Goal: Check status: Check status

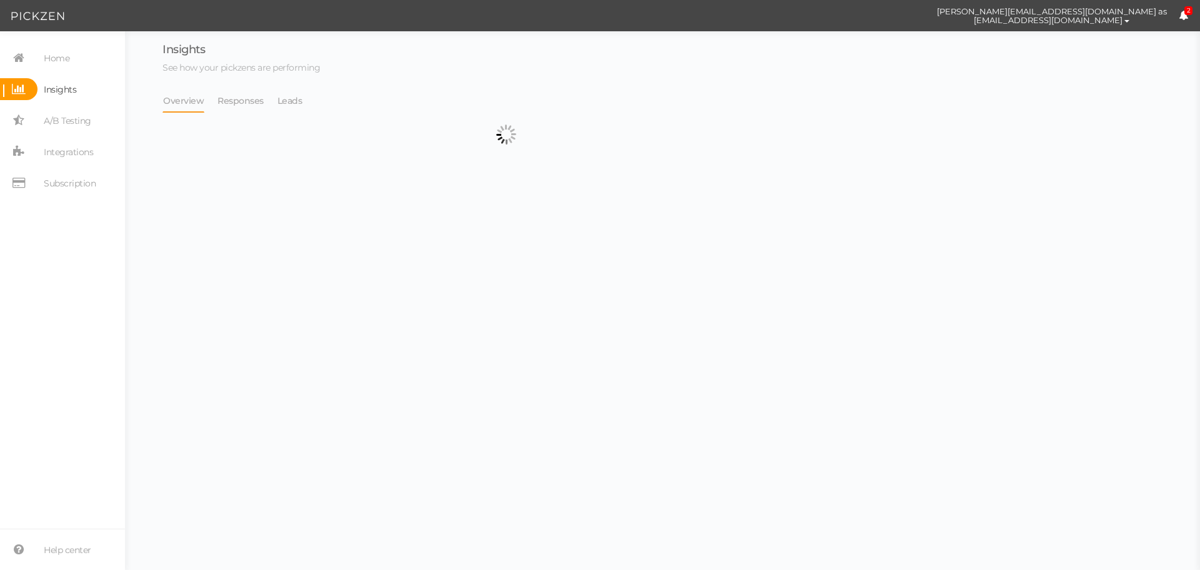
select select "13533"
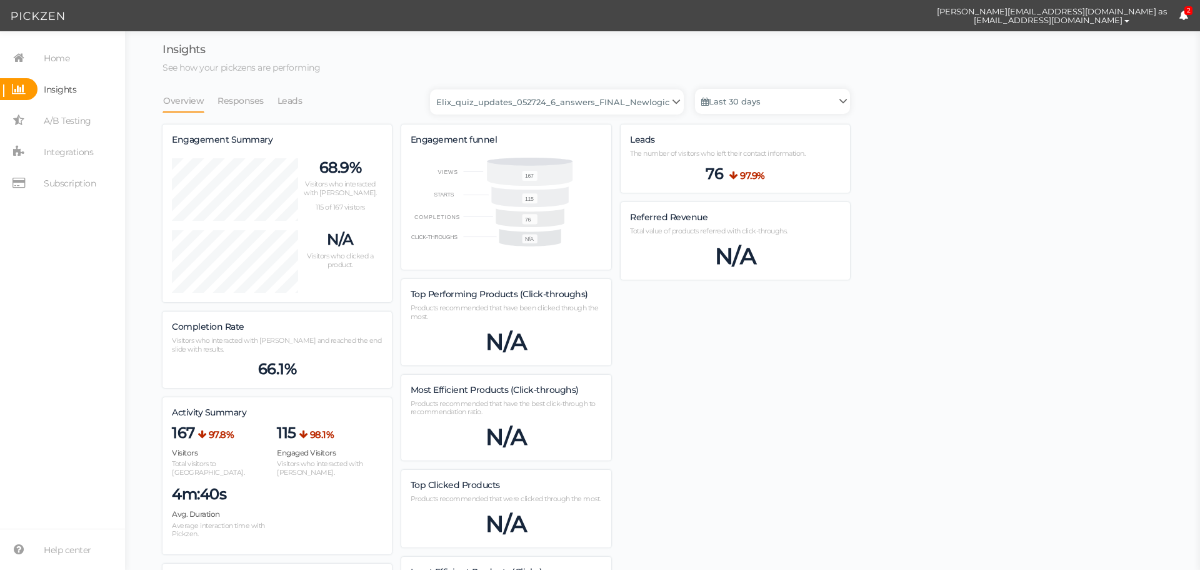
scroll to position [894, 688]
click at [768, 98] on link "Last 30 days" at bounding box center [772, 101] width 155 height 25
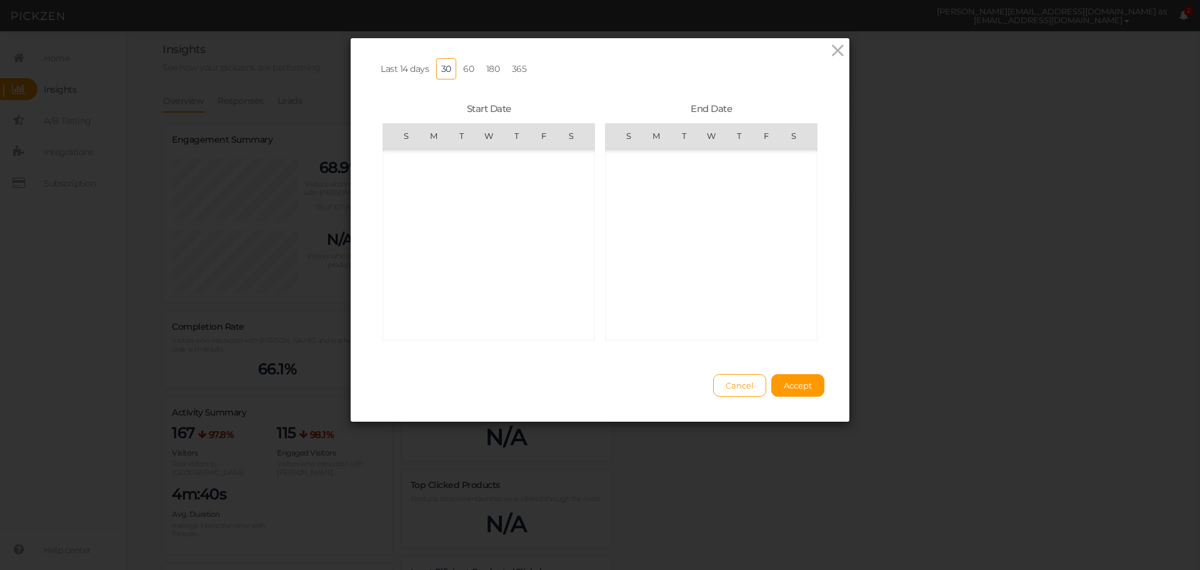
scroll to position [289451, 0]
click at [426, 256] on span "11" at bounding box center [433, 258] width 25 height 25
click at [625, 240] on span "17" at bounding box center [628, 245] width 25 height 25
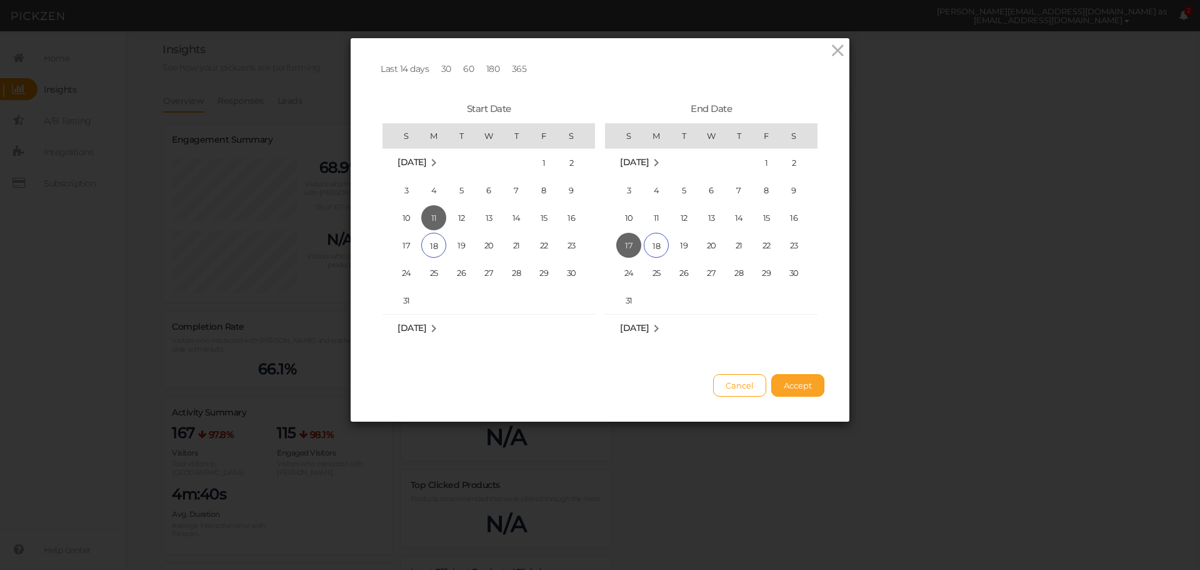
click at [807, 396] on button "Accept" at bounding box center [798, 385] width 53 height 23
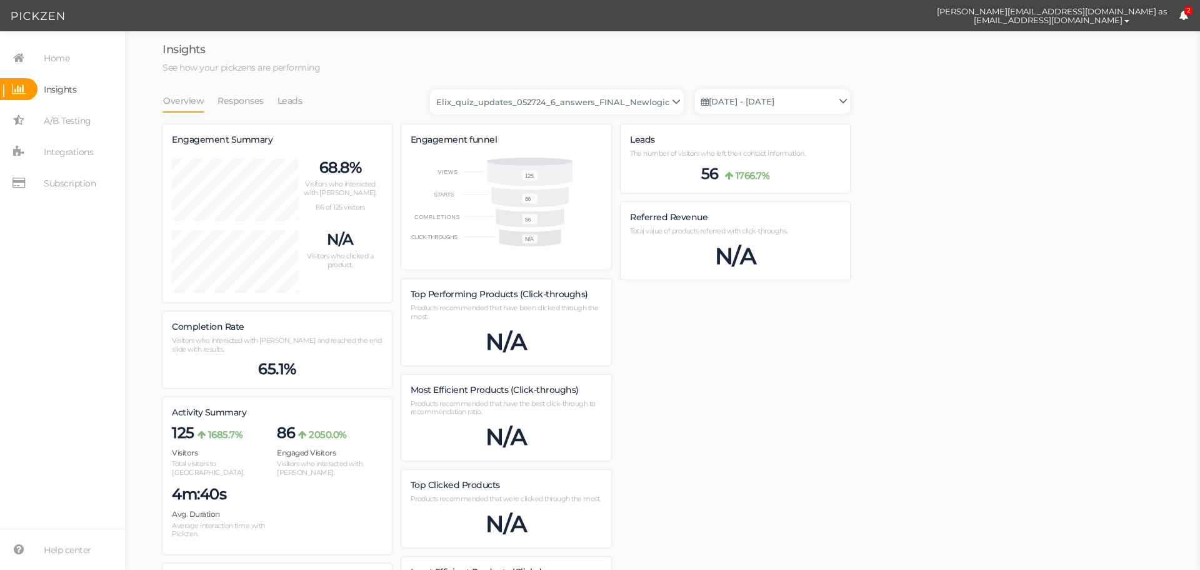
scroll to position [881, 688]
click at [533, 102] on select "Backup_2020010 backup_20200106 Elix Quiz PopUp Elix_quiz Elix_quiz [OLD] Elix_q…" at bounding box center [557, 101] width 254 height 25
select select "13104"
click at [434, 89] on select "Backup_2020010 backup_20200106 Elix Quiz PopUp Elix_quiz Elix_quiz [OLD] Elix_q…" at bounding box center [557, 101] width 254 height 25
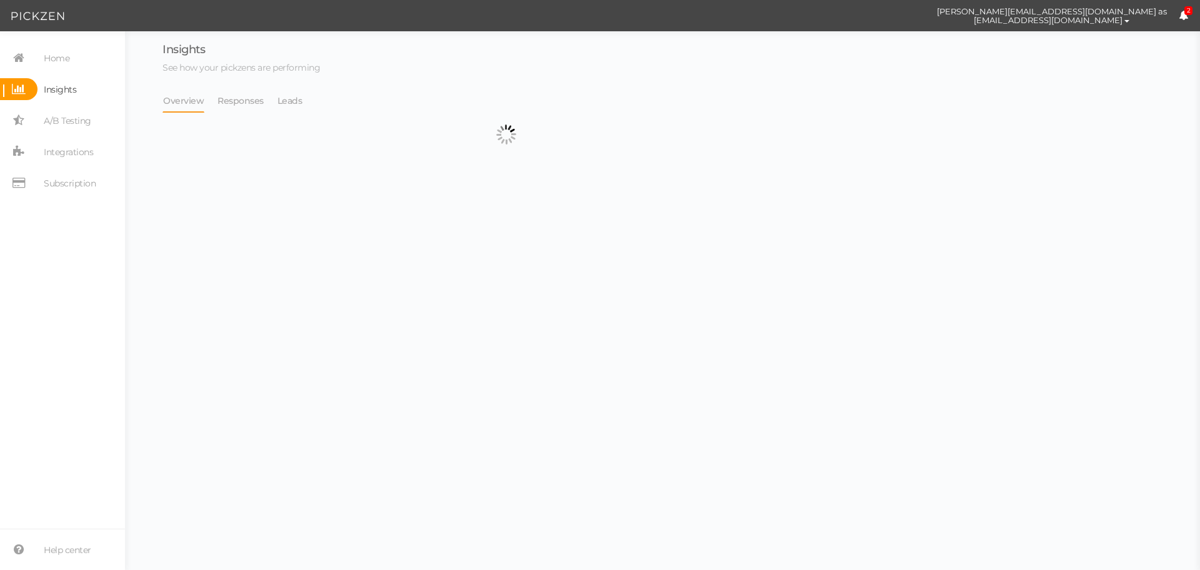
select select "13104"
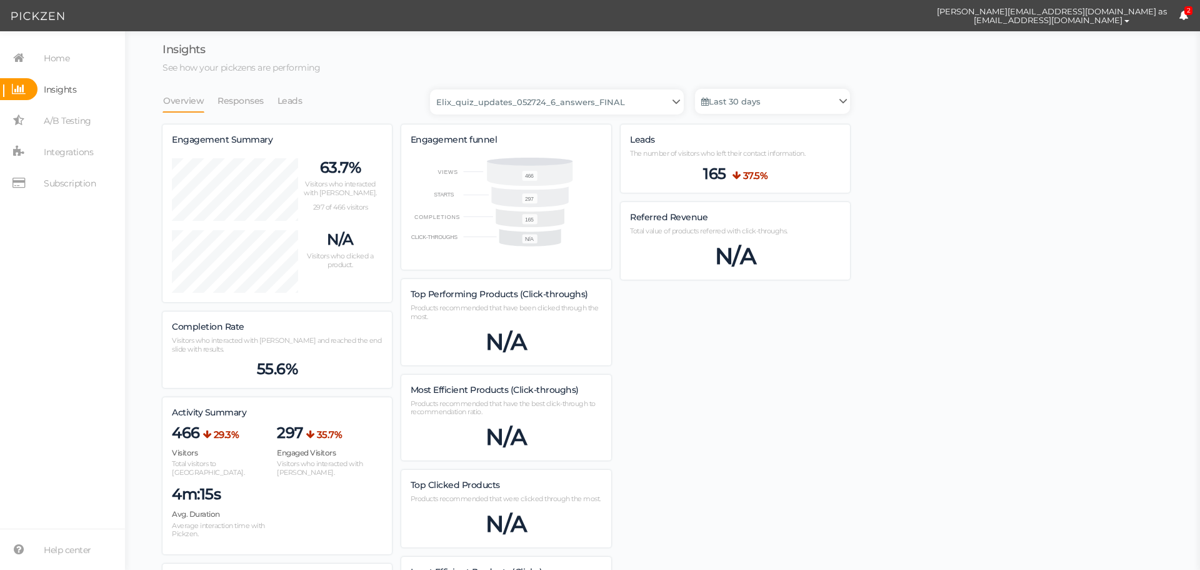
scroll to position [1157, 688]
click at [605, 108] on select "Backup_2020010 backup_20200106 Elix Quiz PopUp Elix_quiz Elix_quiz [OLD] Elix_q…" at bounding box center [557, 101] width 254 height 25
click at [727, 108] on link "Last 30 days" at bounding box center [772, 101] width 155 height 25
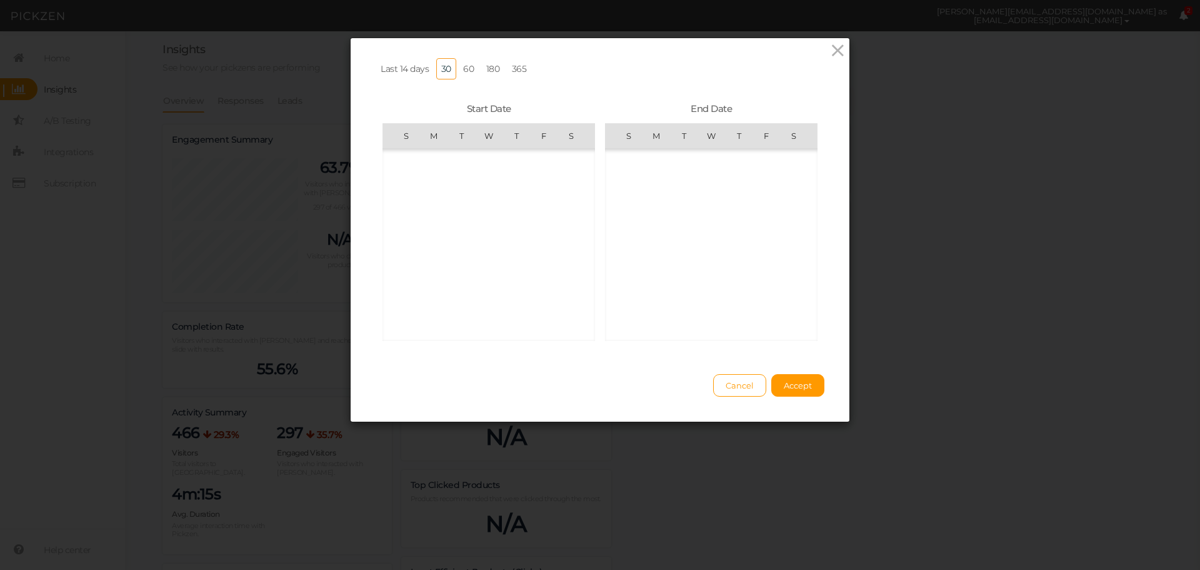
scroll to position [289451, 0]
click at [432, 262] on span "11" at bounding box center [433, 258] width 25 height 25
click at [627, 242] on span "17" at bounding box center [628, 245] width 25 height 25
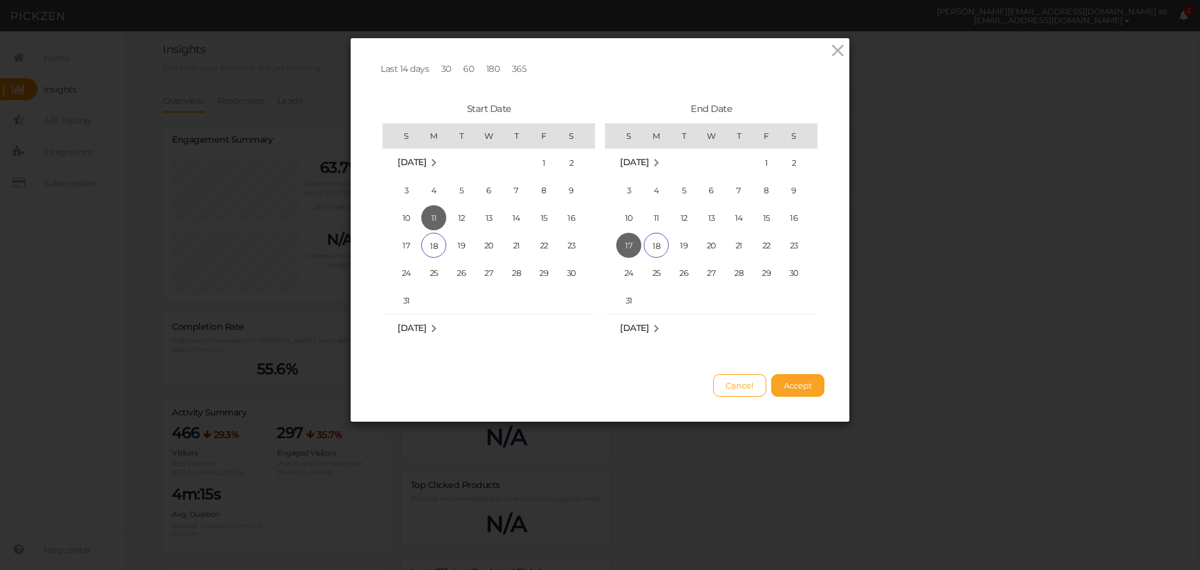
click at [785, 390] on span "Accept" at bounding box center [798, 385] width 28 height 10
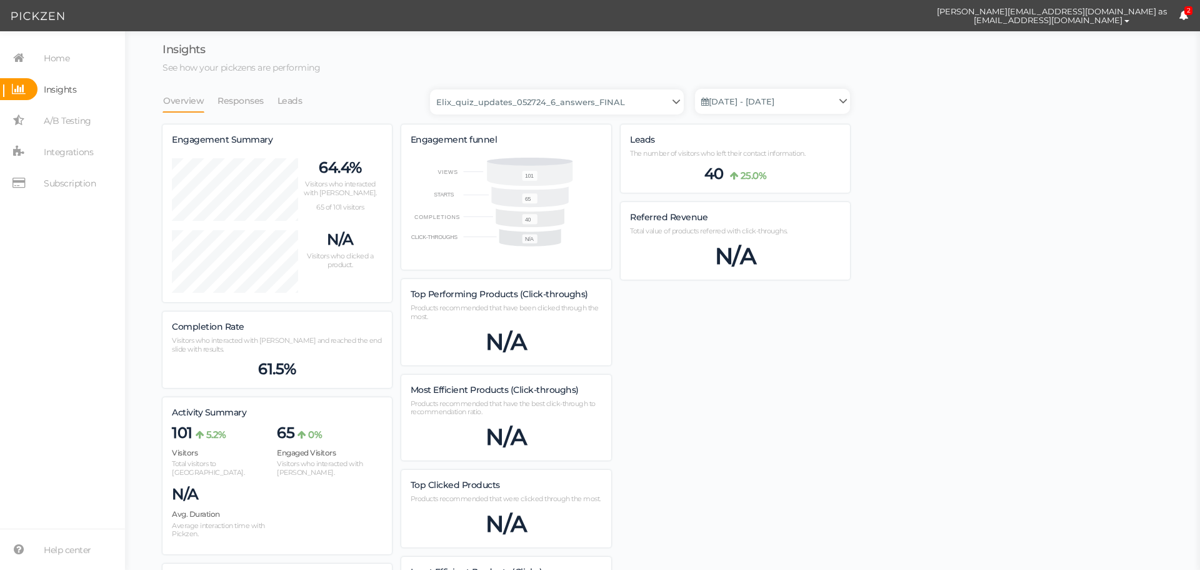
scroll to position [835, 688]
click at [588, 94] on select "Backup_2020010 backup_20200106 Elix Quiz PopUp Elix_quiz Elix_quiz [OLD] Elix_q…" at bounding box center [557, 101] width 254 height 25
select select "13083"
click at [434, 89] on select "Backup_2020010 backup_20200106 Elix Quiz PopUp Elix_quiz Elix_quiz [OLD] Elix_q…" at bounding box center [557, 101] width 254 height 25
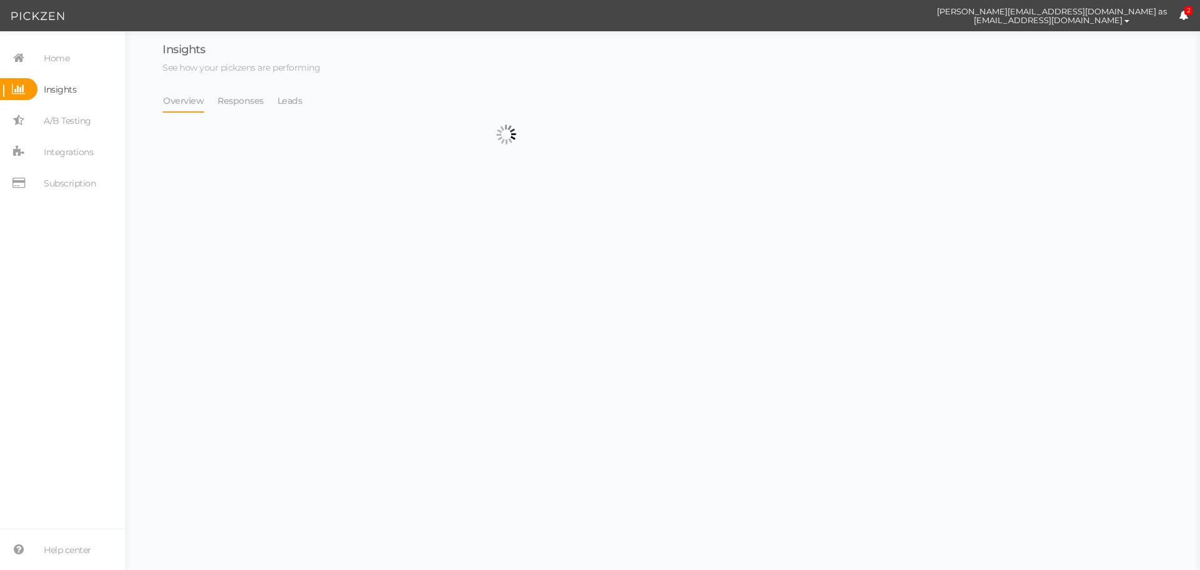
select select "13083"
click at [754, 106] on link "Last 30 days" at bounding box center [772, 101] width 155 height 25
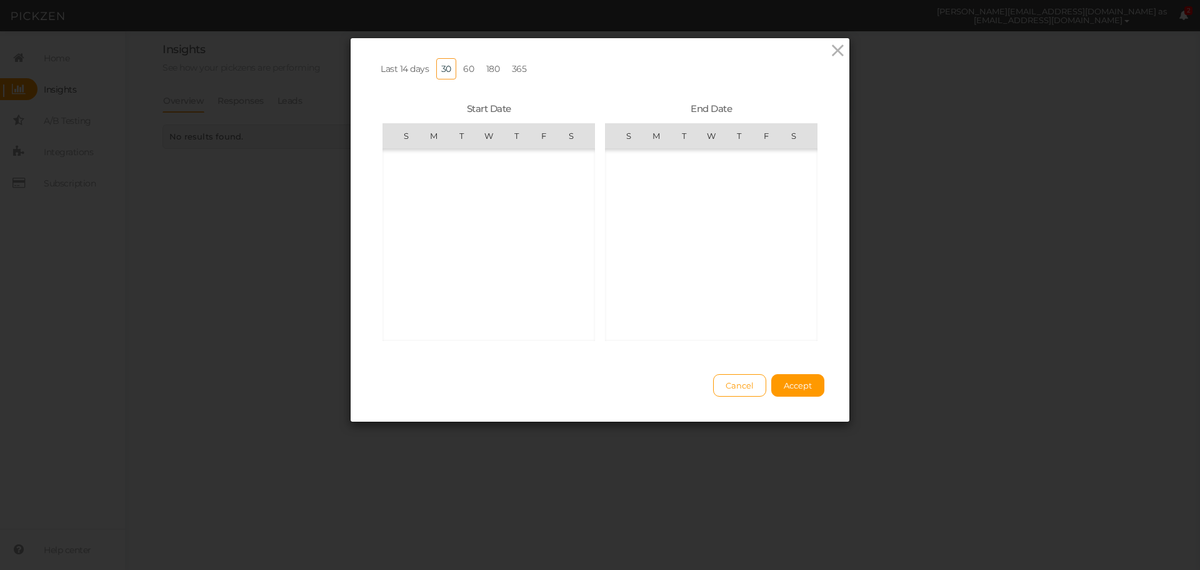
scroll to position [289451, 0]
click at [426, 316] on span "11" at bounding box center [433, 320] width 25 height 25
click at [624, 243] on span "17" at bounding box center [628, 245] width 25 height 25
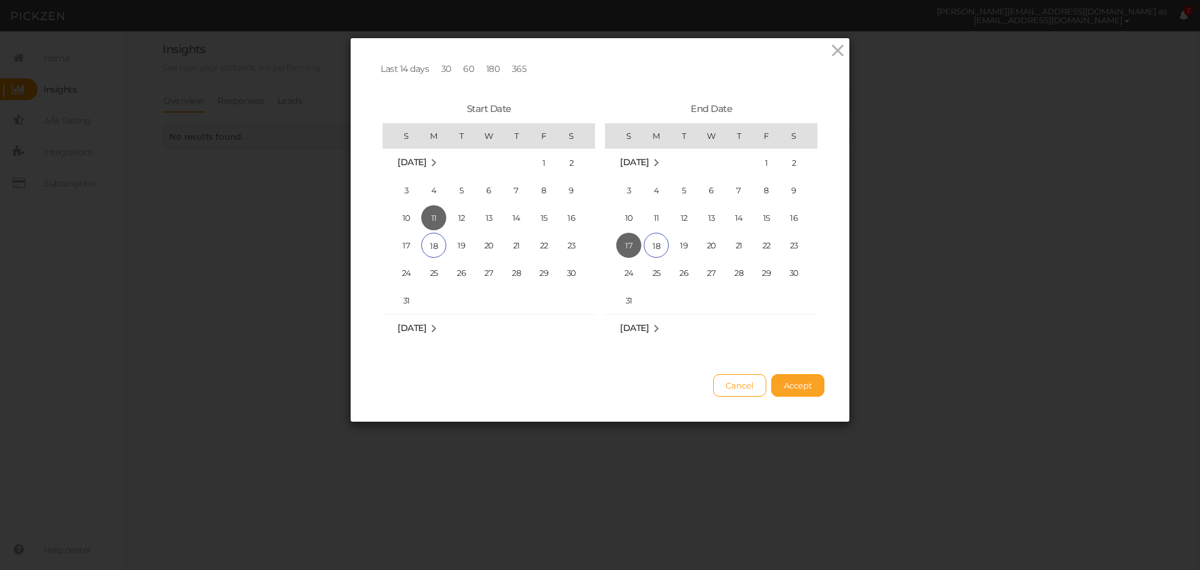
click at [784, 390] on span "Accept" at bounding box center [798, 385] width 28 height 10
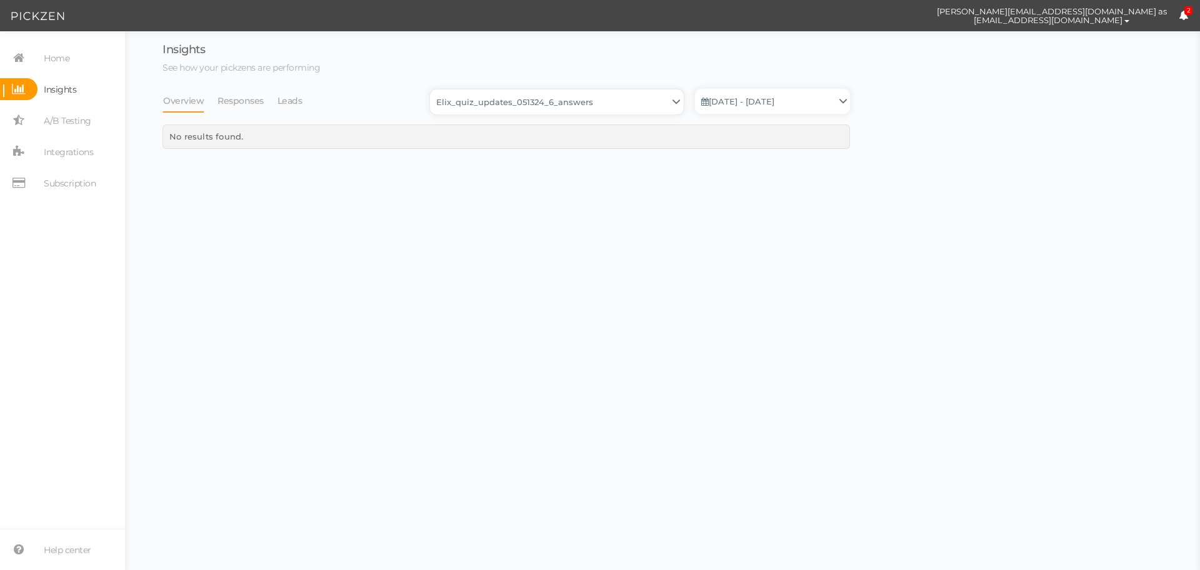
click at [646, 101] on select "Backup_2020010 backup_20200106 Elix Quiz PopUp Elix_quiz Elix_quiz [OLD] Elix_q…" at bounding box center [557, 101] width 254 height 25
select select "13533"
click at [434, 89] on select "Backup_2020010 backup_20200106 Elix Quiz PopUp Elix_quiz Elix_quiz [OLD] Elix_q…" at bounding box center [557, 101] width 254 height 25
select select "13533"
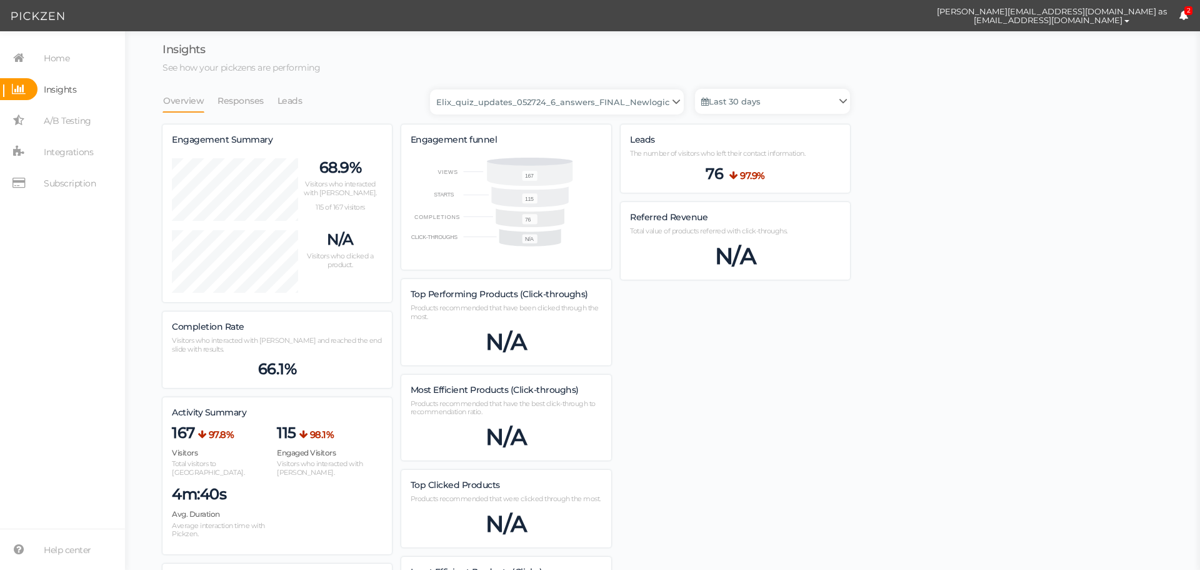
scroll to position [894, 688]
click at [778, 96] on link "Last 30 days" at bounding box center [772, 101] width 155 height 25
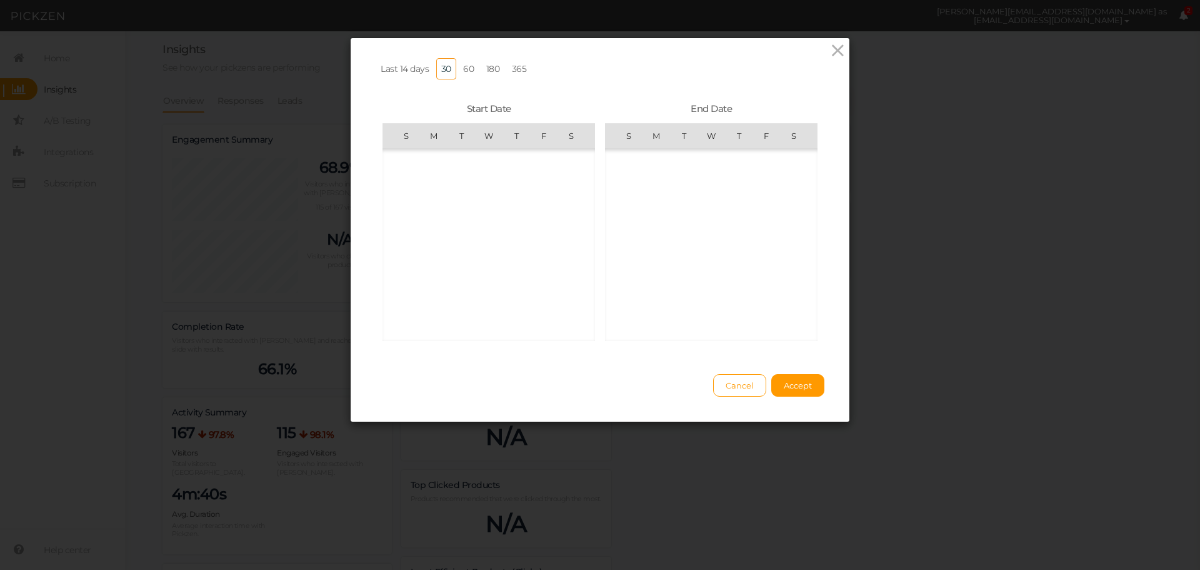
scroll to position [289451, 0]
drag, startPoint x: 428, startPoint y: 324, endPoint x: 440, endPoint y: 322, distance: 11.4
click at [428, 324] on span "11" at bounding box center [433, 320] width 25 height 25
click at [626, 251] on span "17" at bounding box center [628, 245] width 25 height 25
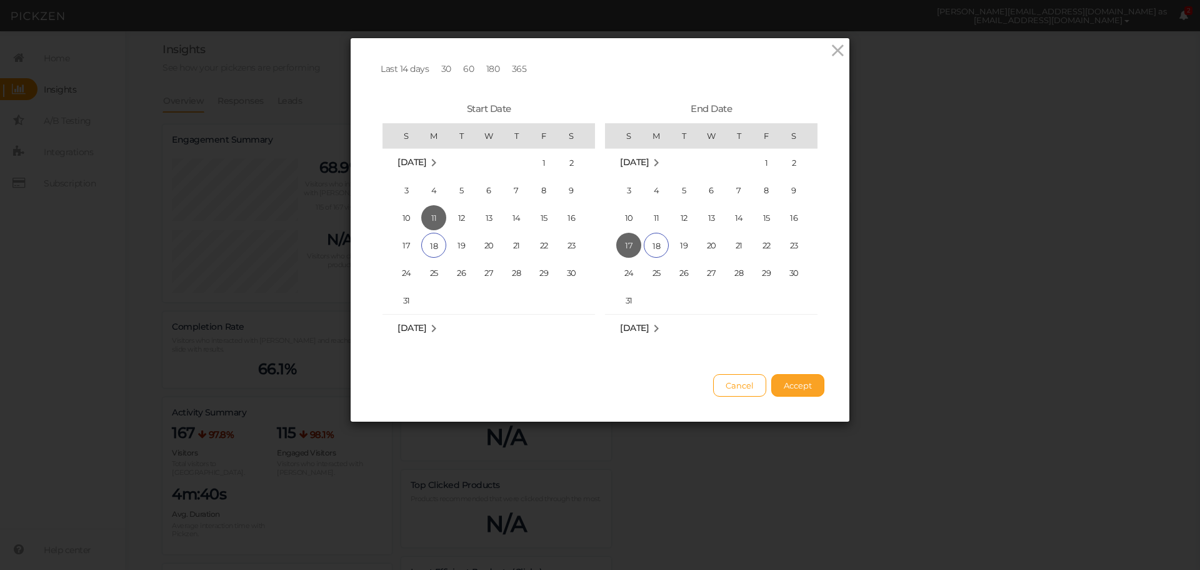
click at [799, 390] on span "Accept" at bounding box center [798, 385] width 28 height 10
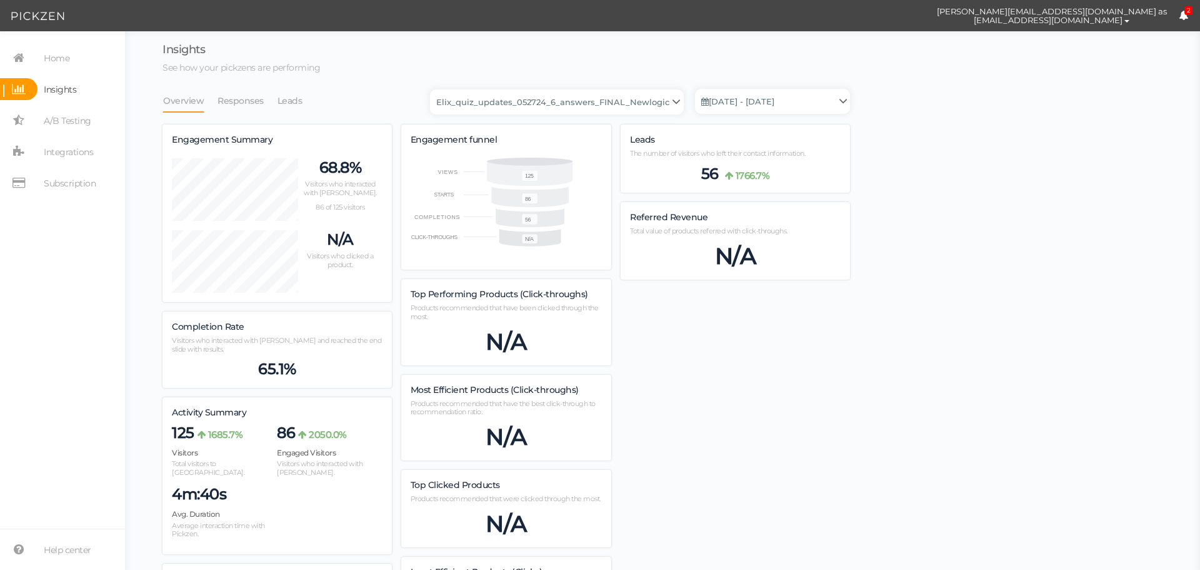
scroll to position [881, 688]
click at [606, 103] on select "Backup_2020010 backup_20200106 Elix Quiz PopUp Elix_quiz Elix_quiz [OLD] Elix_q…" at bounding box center [557, 101] width 254 height 25
select select "13510"
click at [434, 89] on select "Backup_2020010 backup_20200106 Elix Quiz PopUp Elix_quiz Elix_quiz [OLD] Elix_q…" at bounding box center [557, 101] width 254 height 25
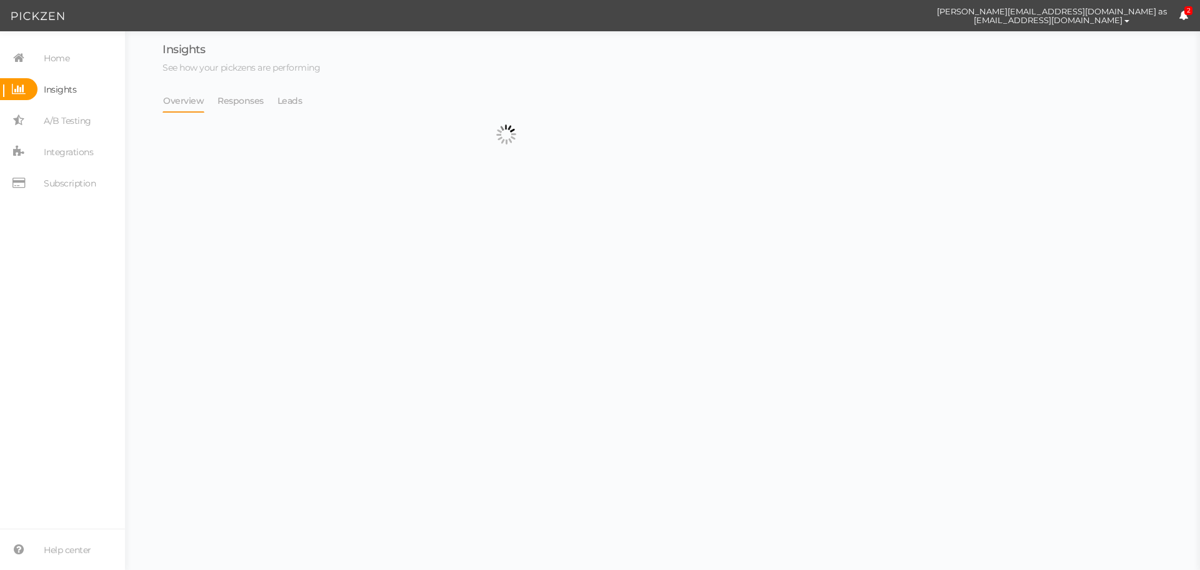
select select "13510"
click at [741, 109] on link "Last 30 days" at bounding box center [772, 101] width 155 height 25
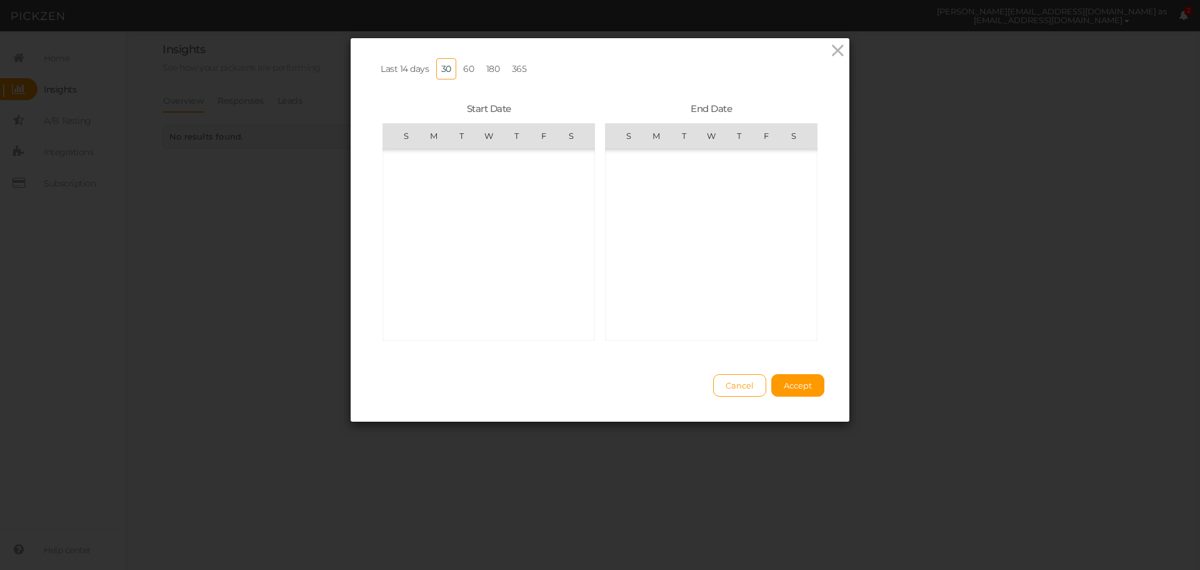
scroll to position [289451, 0]
click at [427, 298] on span "11" at bounding box center [433, 300] width 25 height 25
click at [618, 241] on span "17" at bounding box center [628, 245] width 25 height 25
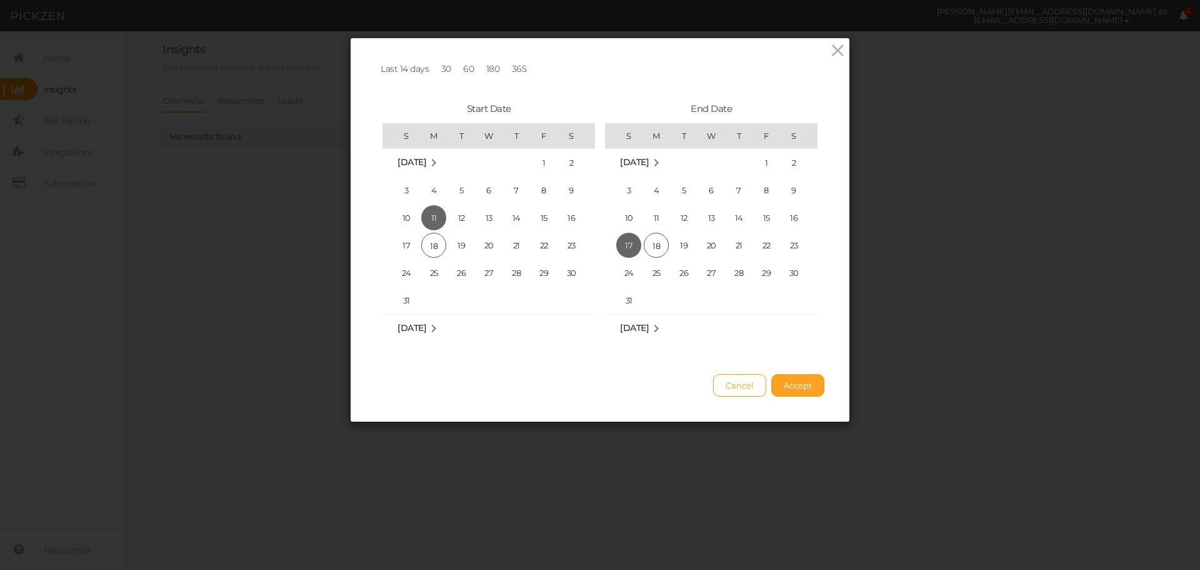
click at [784, 390] on span "Accept" at bounding box center [798, 385] width 28 height 10
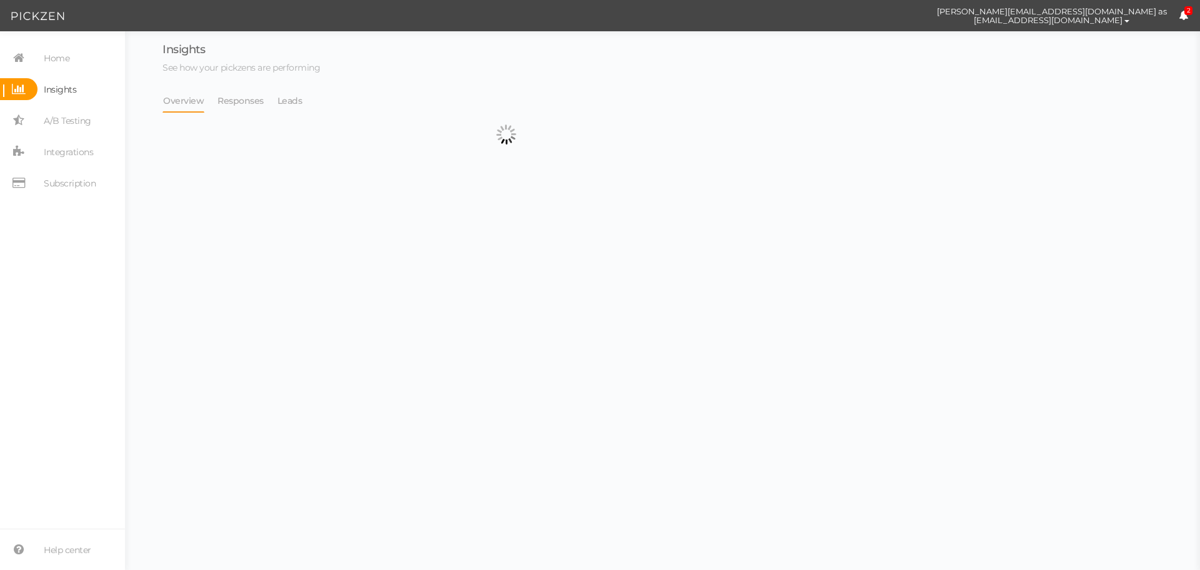
select select "13510"
